Goal: Transaction & Acquisition: Purchase product/service

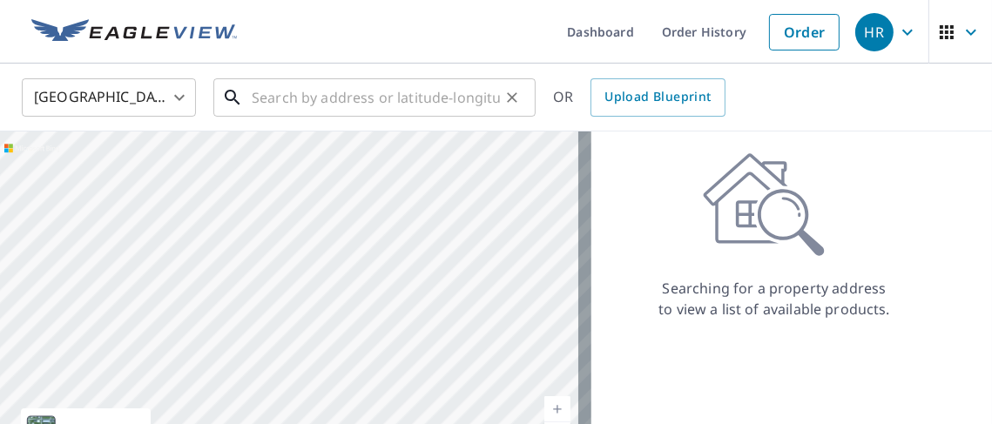
click at [253, 97] on input "text" at bounding box center [376, 97] width 248 height 49
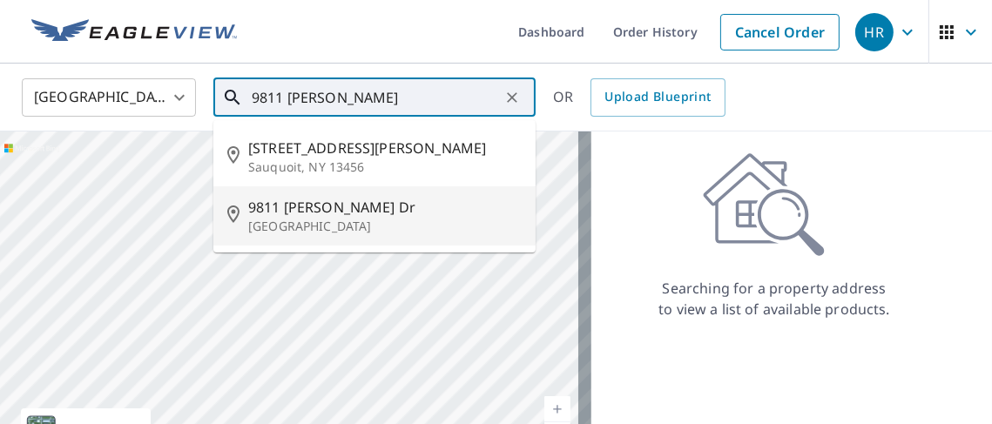
click at [308, 229] on p "[GEOGRAPHIC_DATA]" at bounding box center [384, 226] width 273 height 17
type input "[STREET_ADDRESS][PERSON_NAME][PERSON_NAME]"
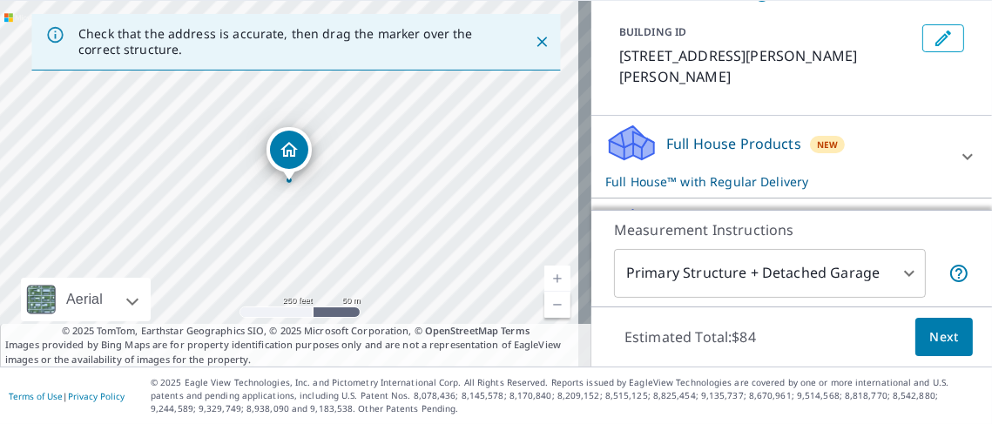
scroll to position [173, 0]
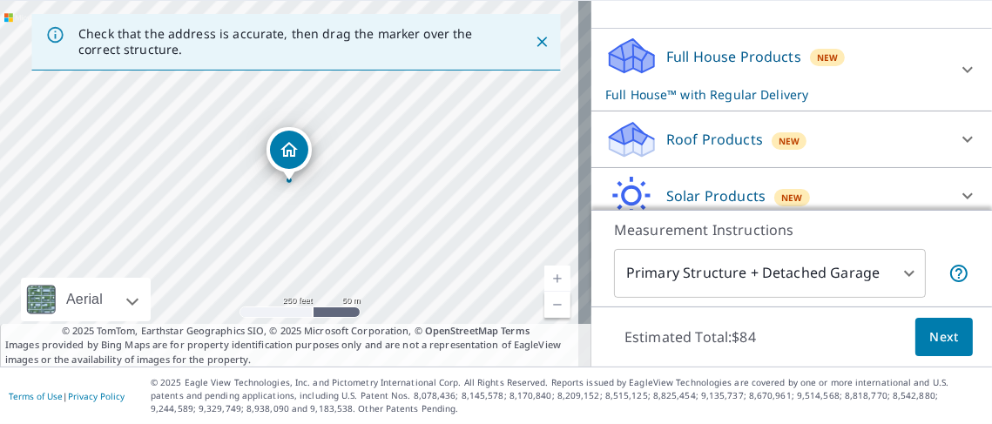
click at [957, 129] on icon at bounding box center [967, 139] width 21 height 21
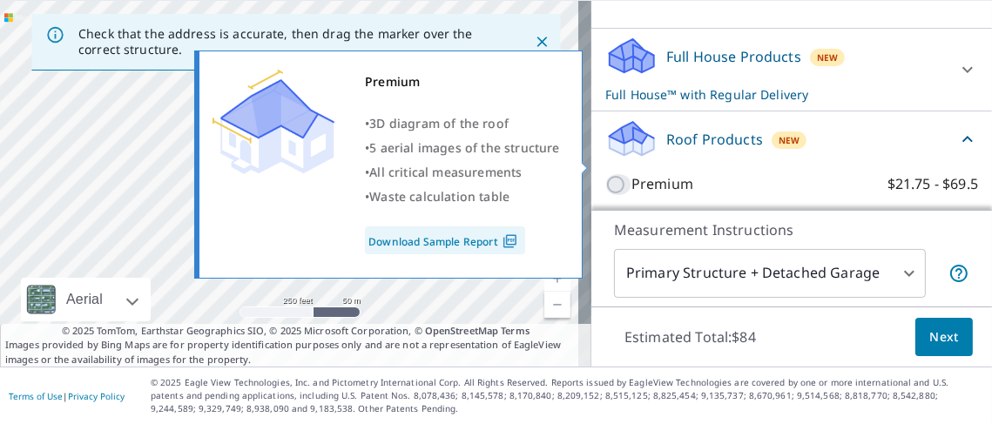
click at [605, 174] on input "Premium $21.75 - $69.5" at bounding box center [618, 184] width 26 height 21
checkbox input "true"
checkbox input "false"
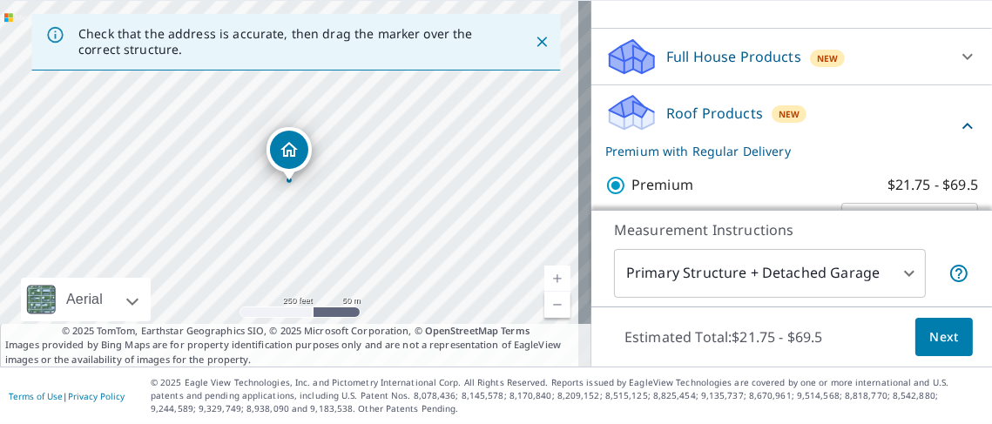
click at [929, 329] on span "Next" at bounding box center [944, 338] width 30 height 22
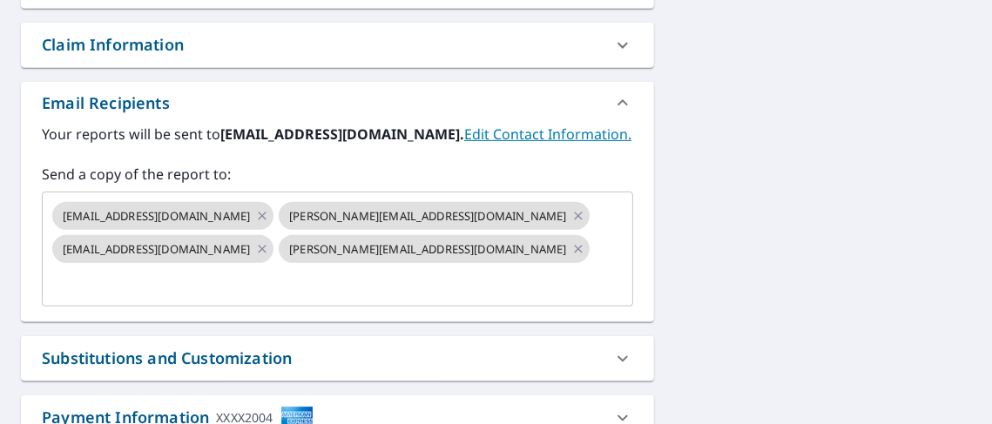
scroll to position [435, 0]
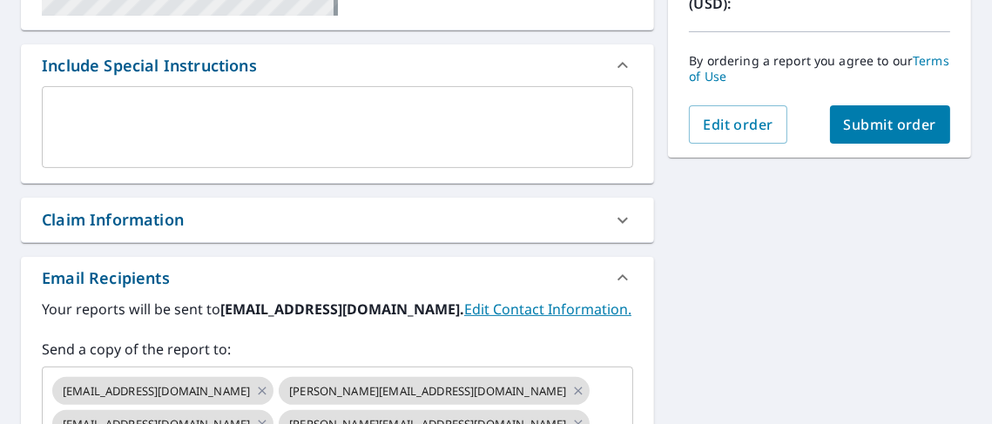
click at [887, 121] on span "Submit order" at bounding box center [890, 124] width 93 height 19
